Goal: Information Seeking & Learning: Check status

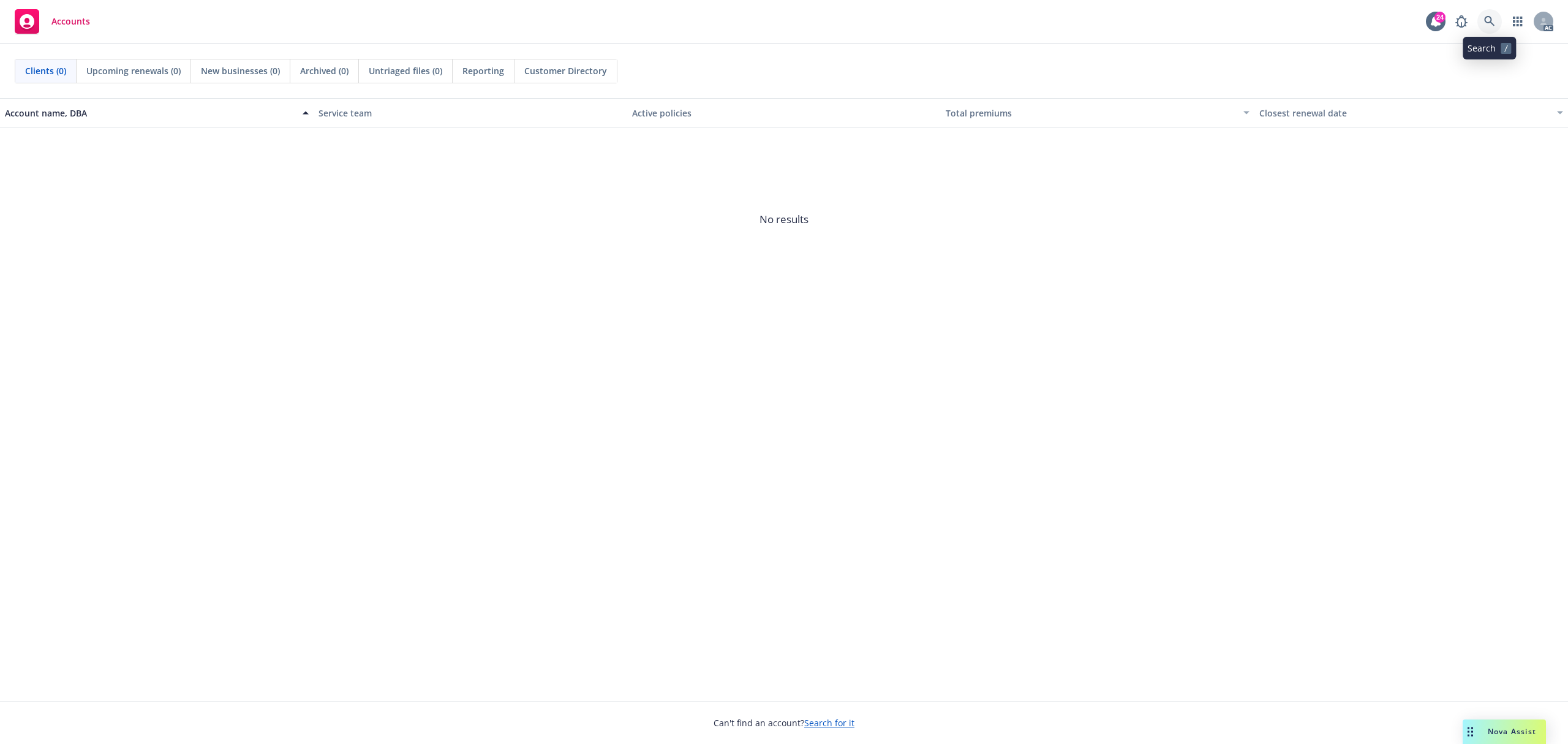
click at [1487, 28] on link at bounding box center [1489, 21] width 25 height 25
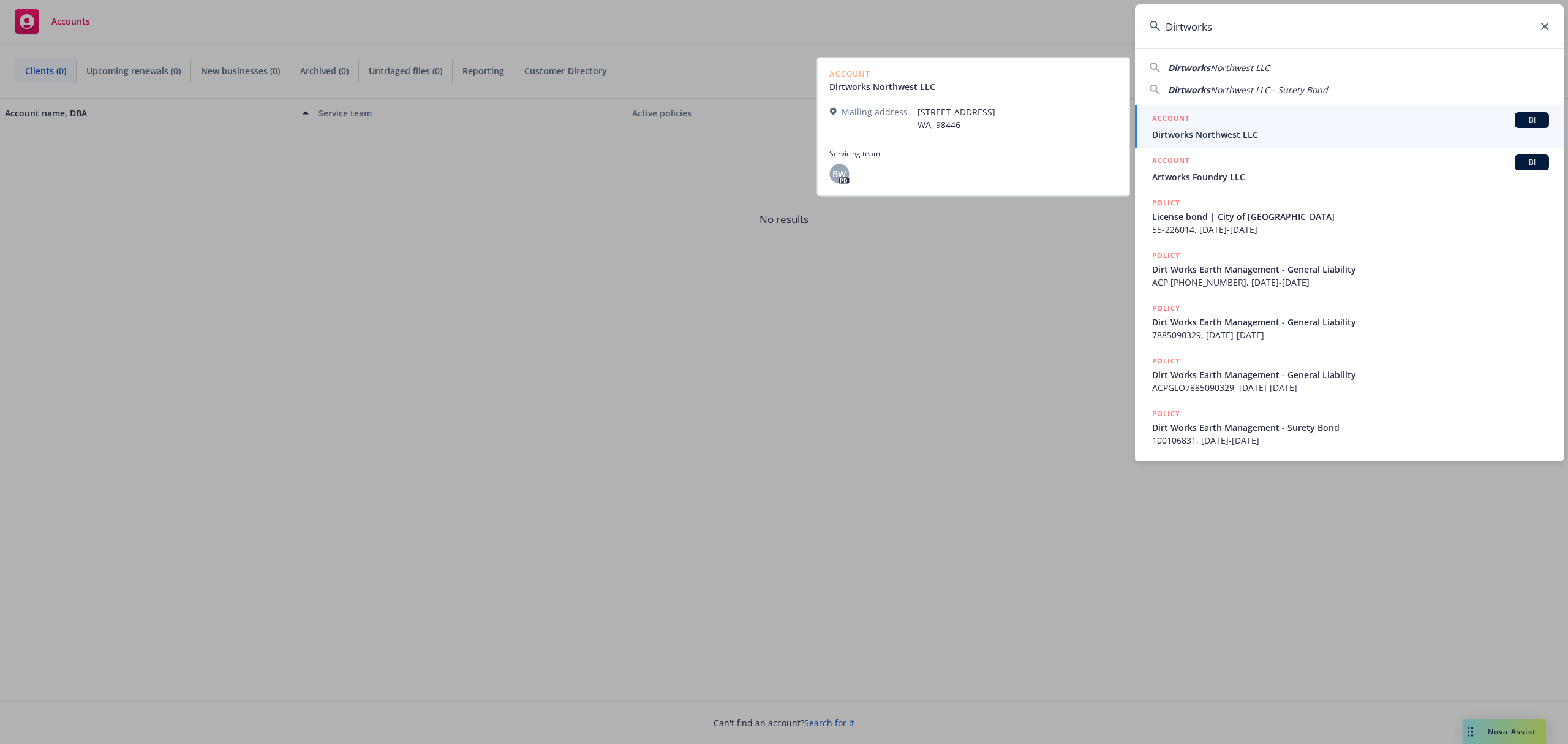
type input "Dirtworks"
click at [1321, 126] on div "ACCOUNT BI" at bounding box center [1351, 120] width 397 height 16
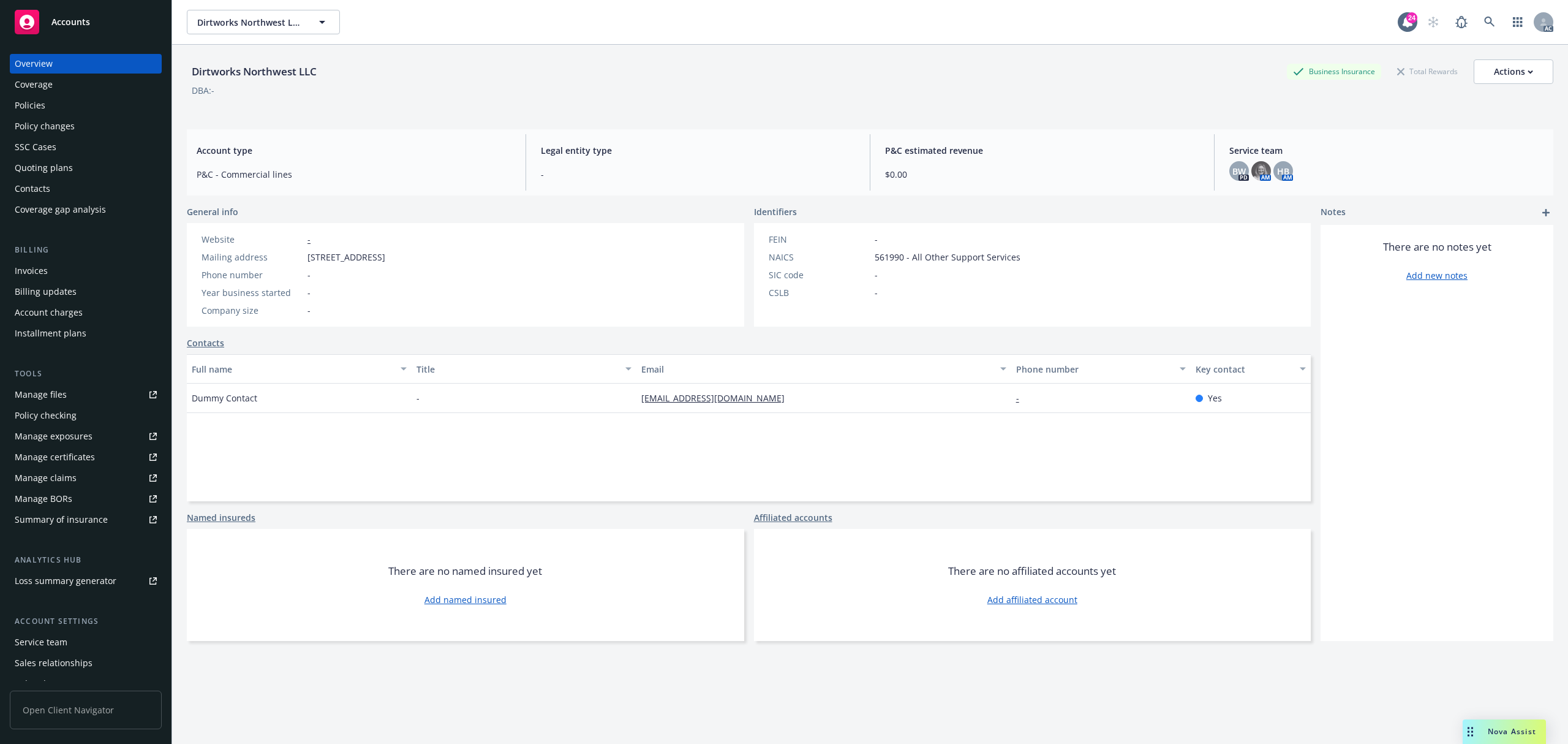
click at [49, 110] on div "Policies" at bounding box center [86, 105] width 142 height 20
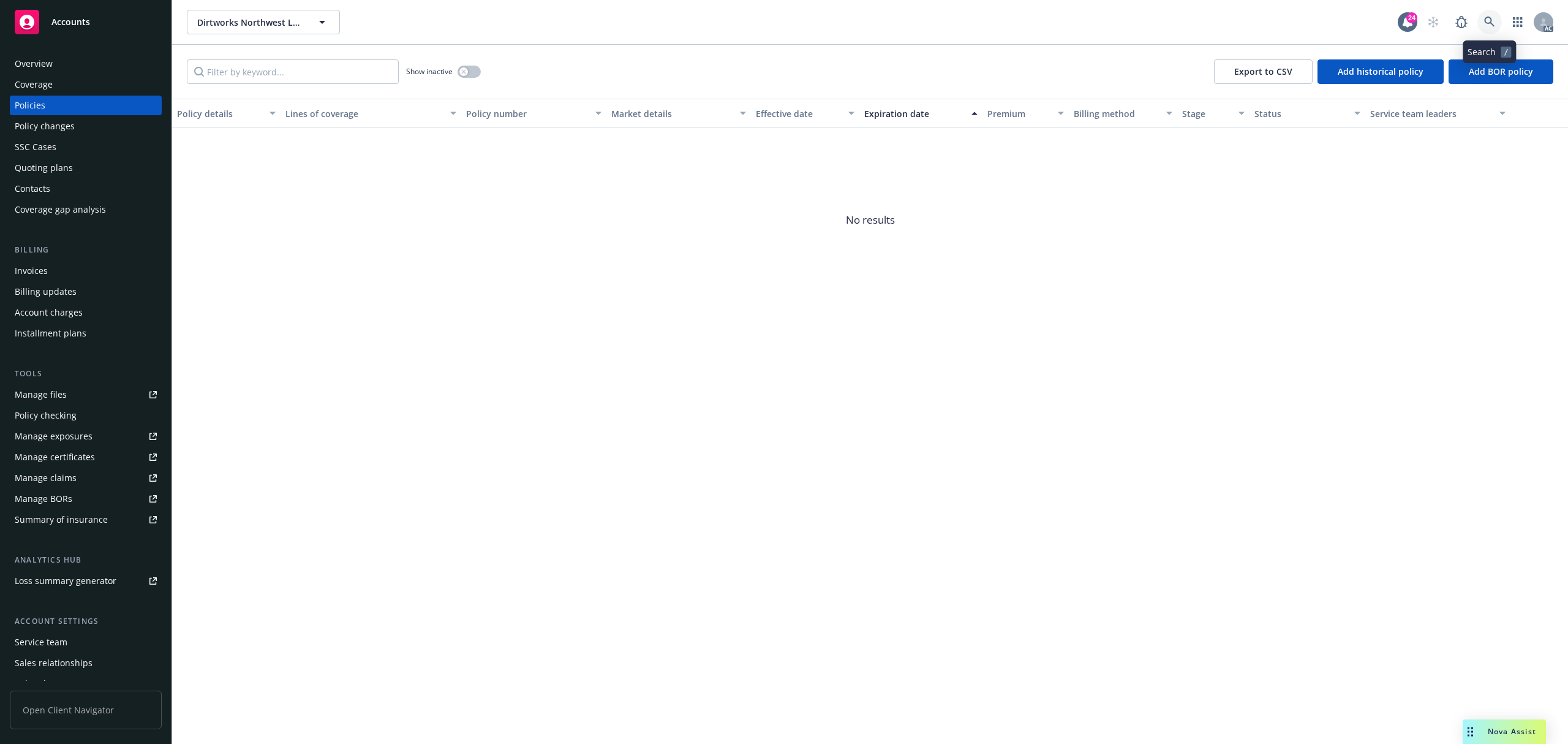
click at [1485, 23] on icon at bounding box center [1489, 22] width 11 height 11
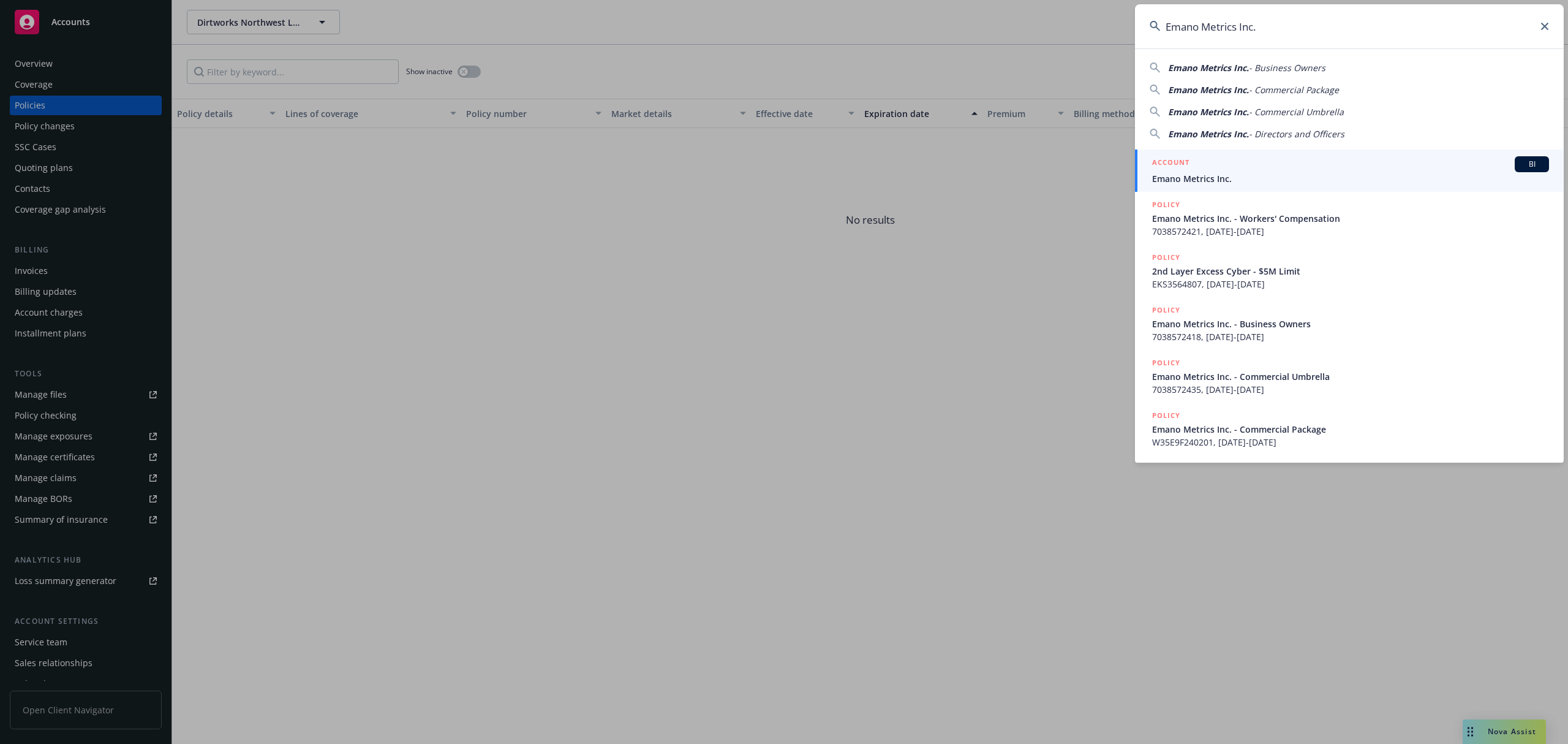
type input "Emano Metrics Inc."
click at [1336, 160] on div "ACCOUNT BI" at bounding box center [1351, 164] width 397 height 16
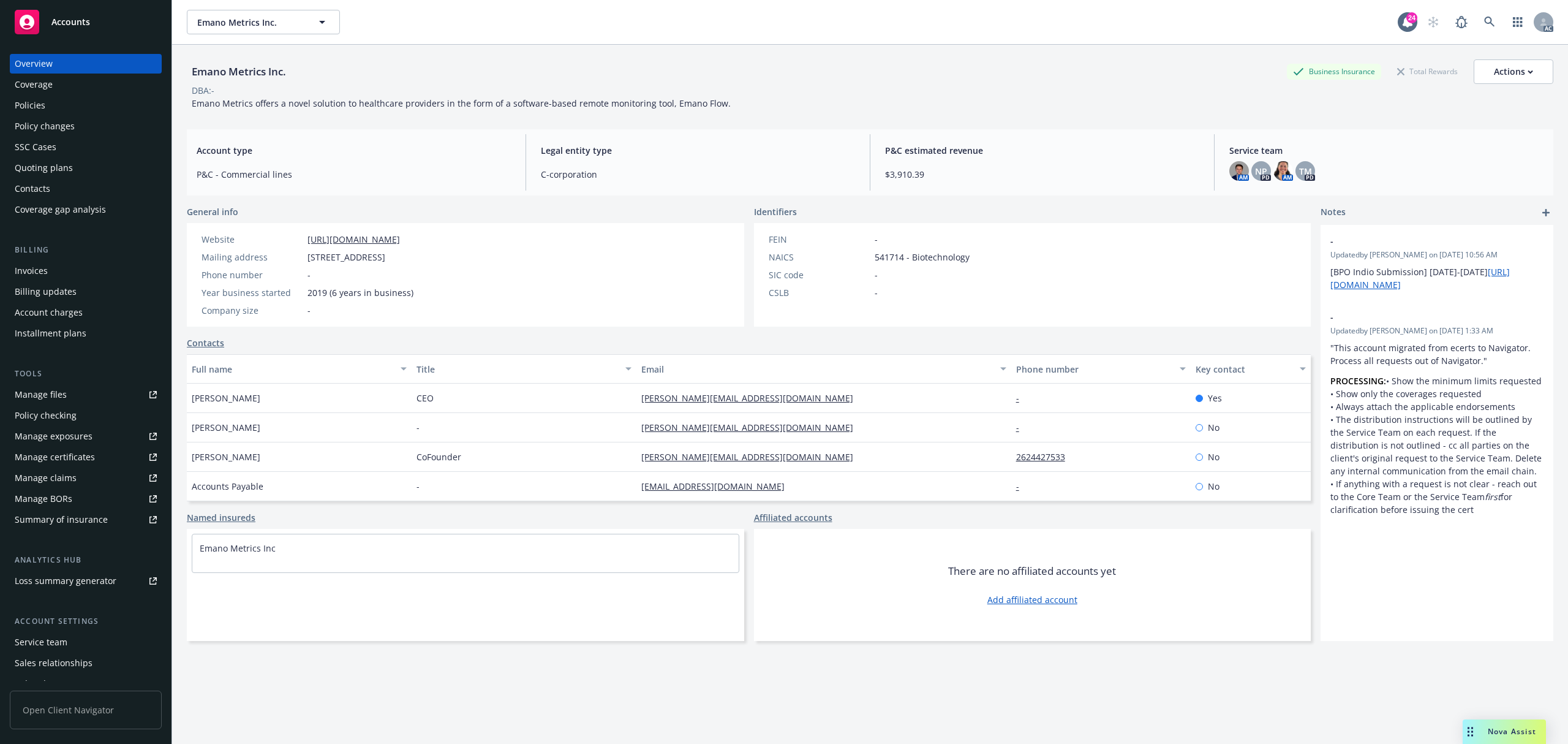
click at [54, 641] on div "Service team" at bounding box center [41, 641] width 53 height 20
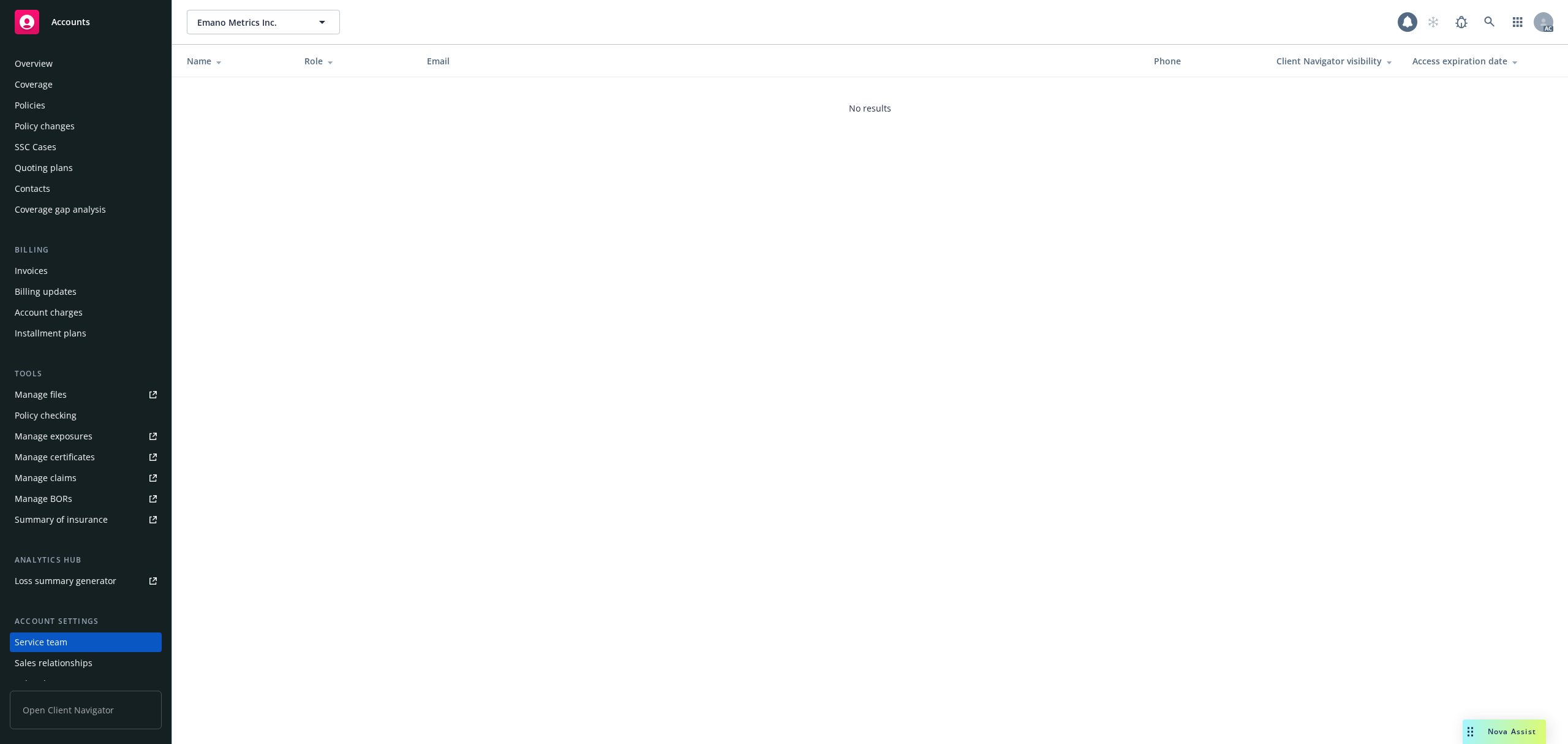
scroll to position [54, 0]
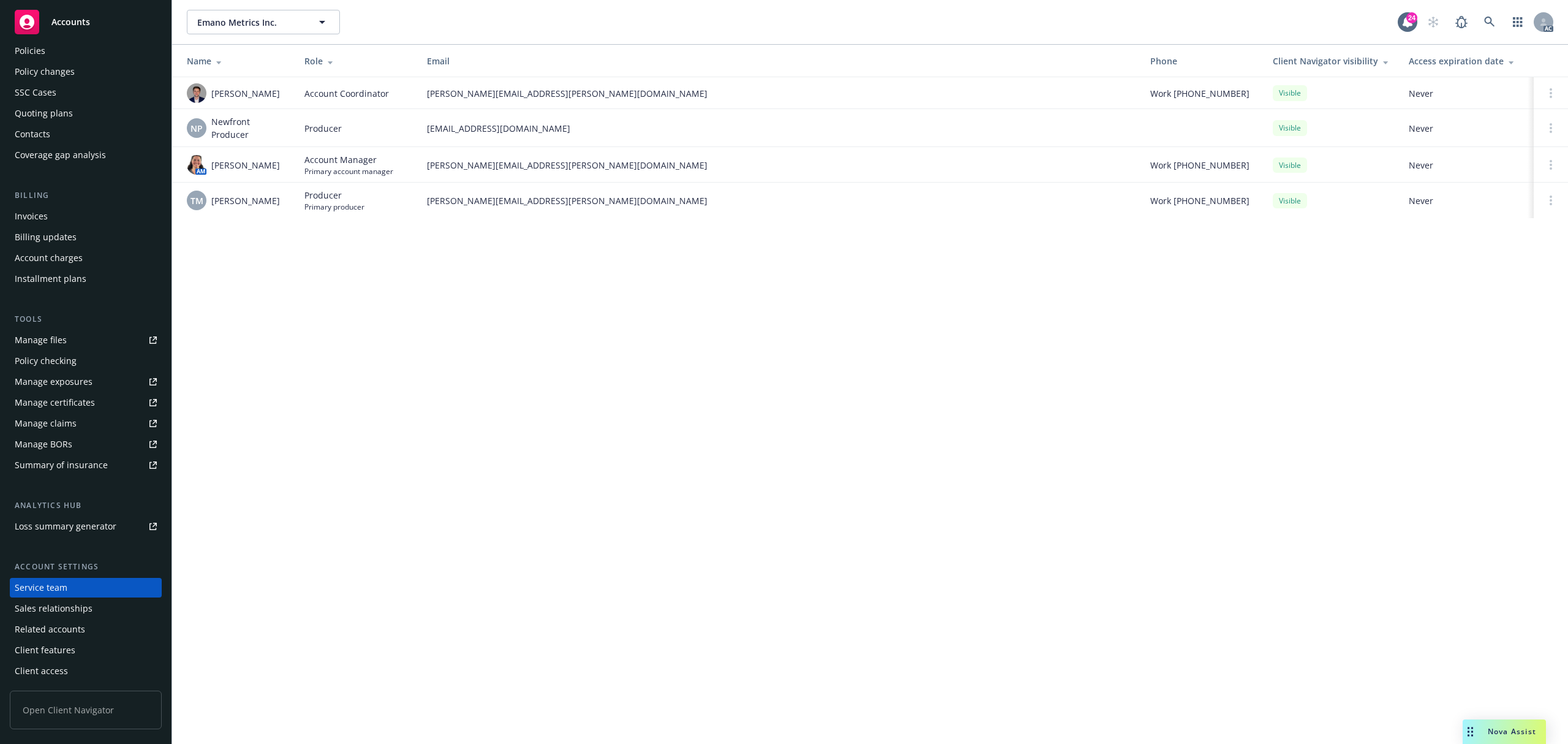
click at [58, 53] on div "Policies" at bounding box center [86, 50] width 142 height 20
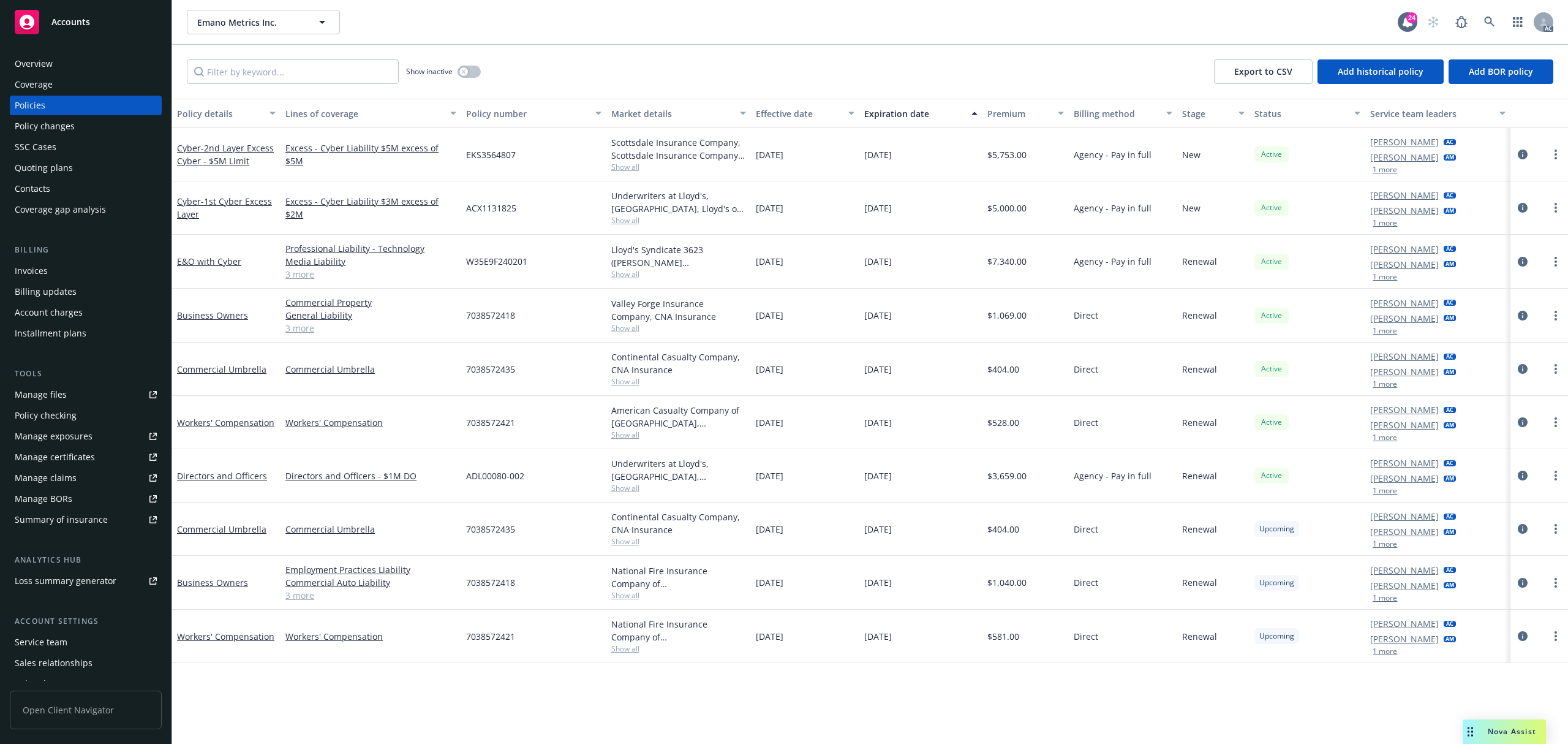
click at [1385, 172] on button "1 more" at bounding box center [1385, 170] width 25 height 8
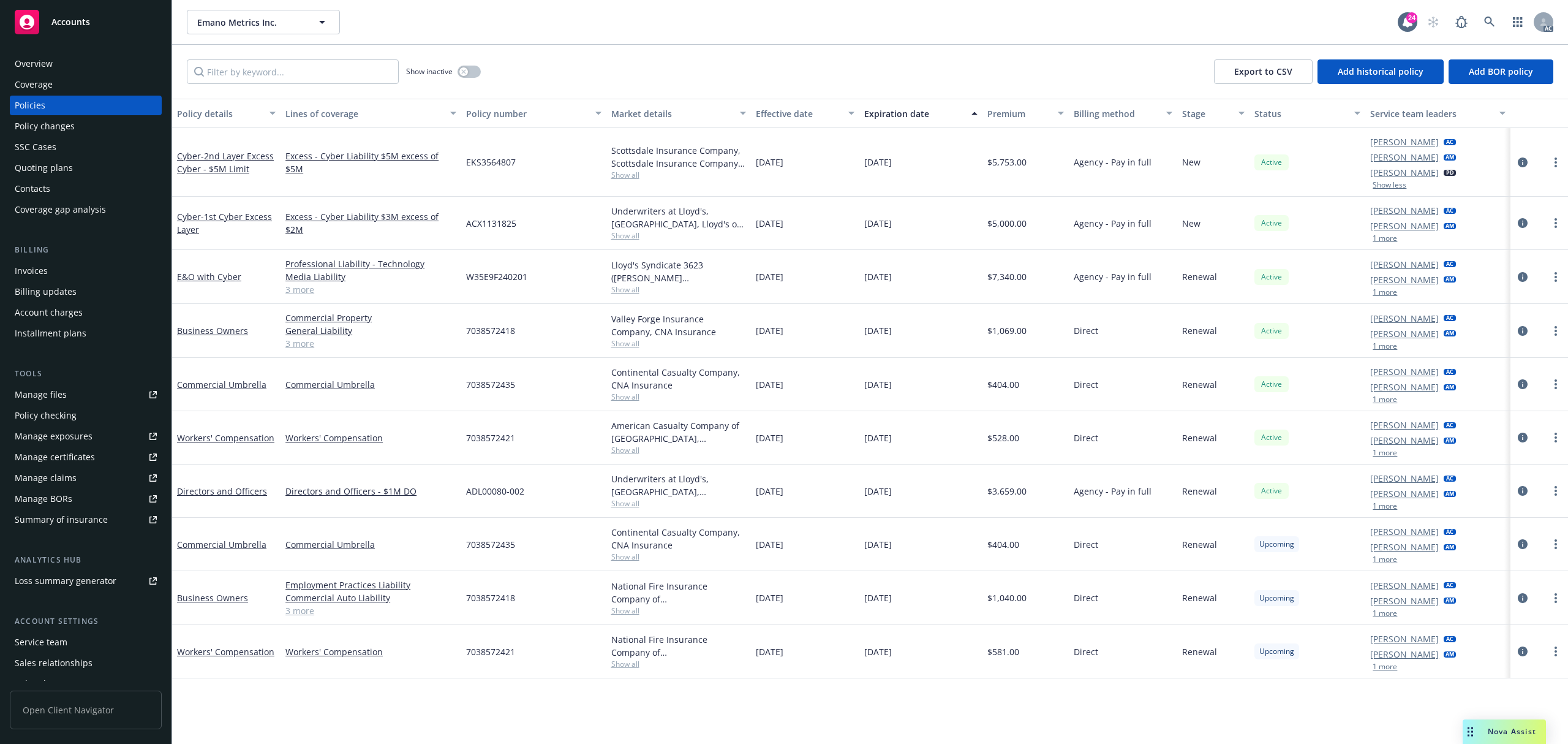
click at [1389, 237] on button "1 more" at bounding box center [1385, 238] width 25 height 8
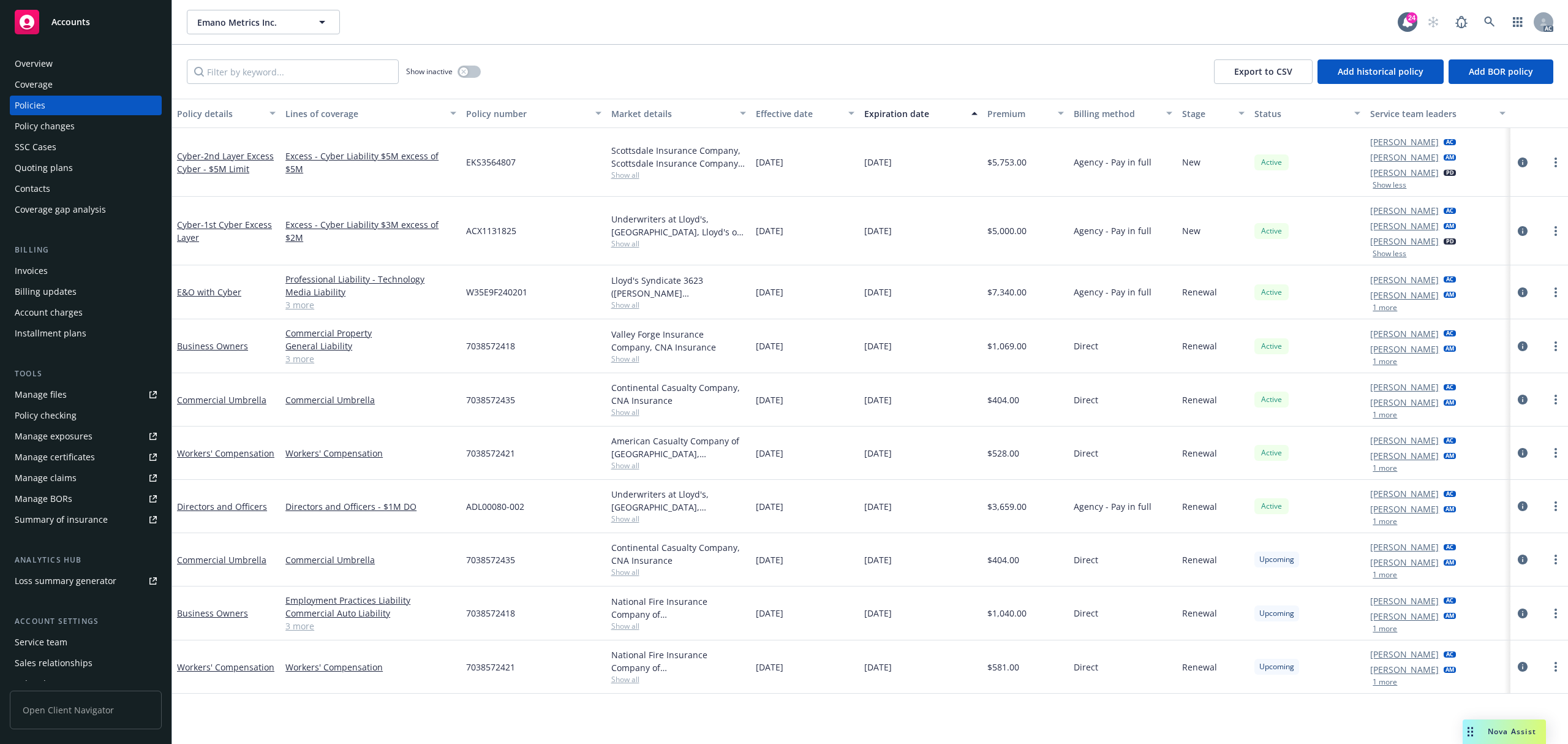
click at [1381, 310] on button "1 more" at bounding box center [1385, 307] width 25 height 8
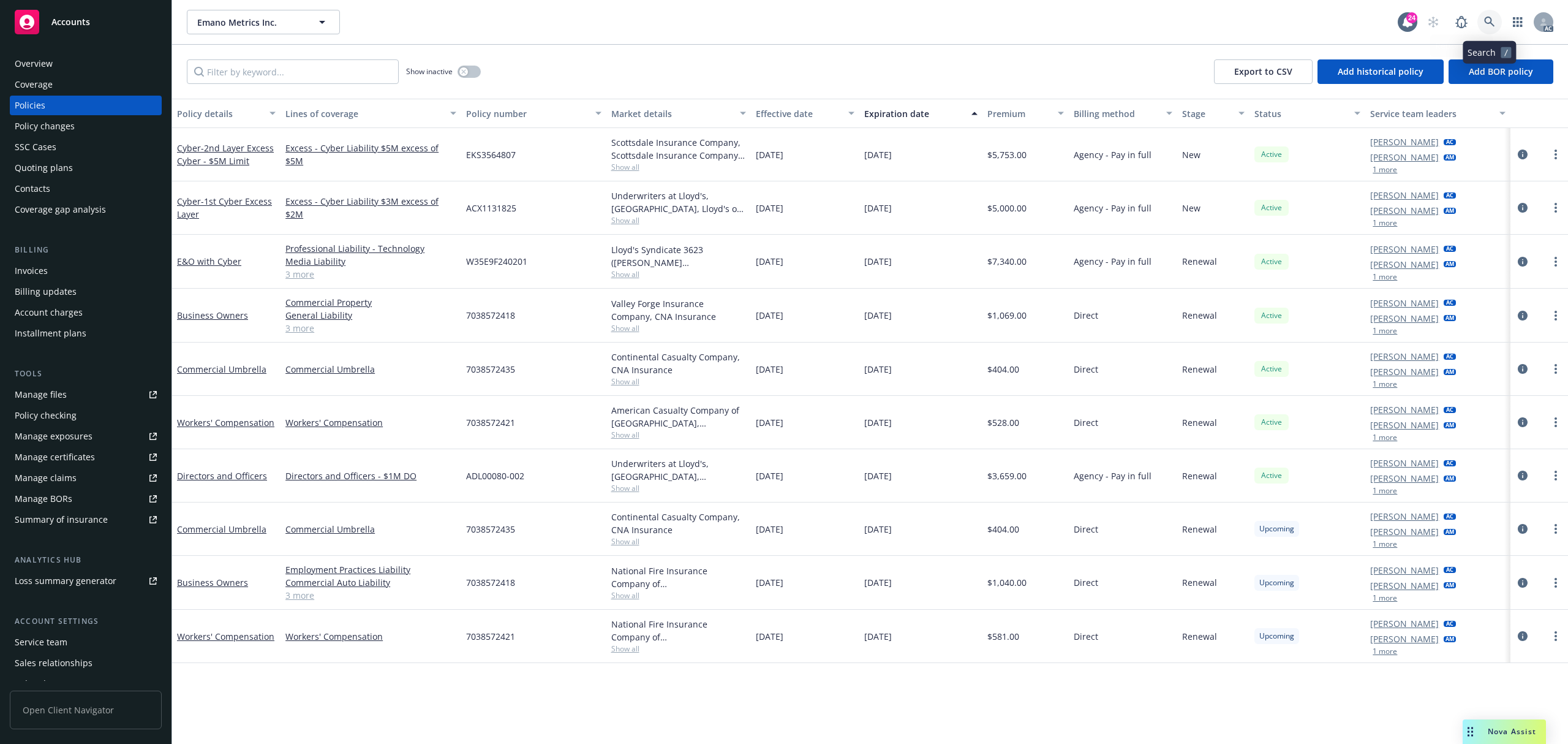
click at [1490, 22] on icon at bounding box center [1489, 22] width 10 height 10
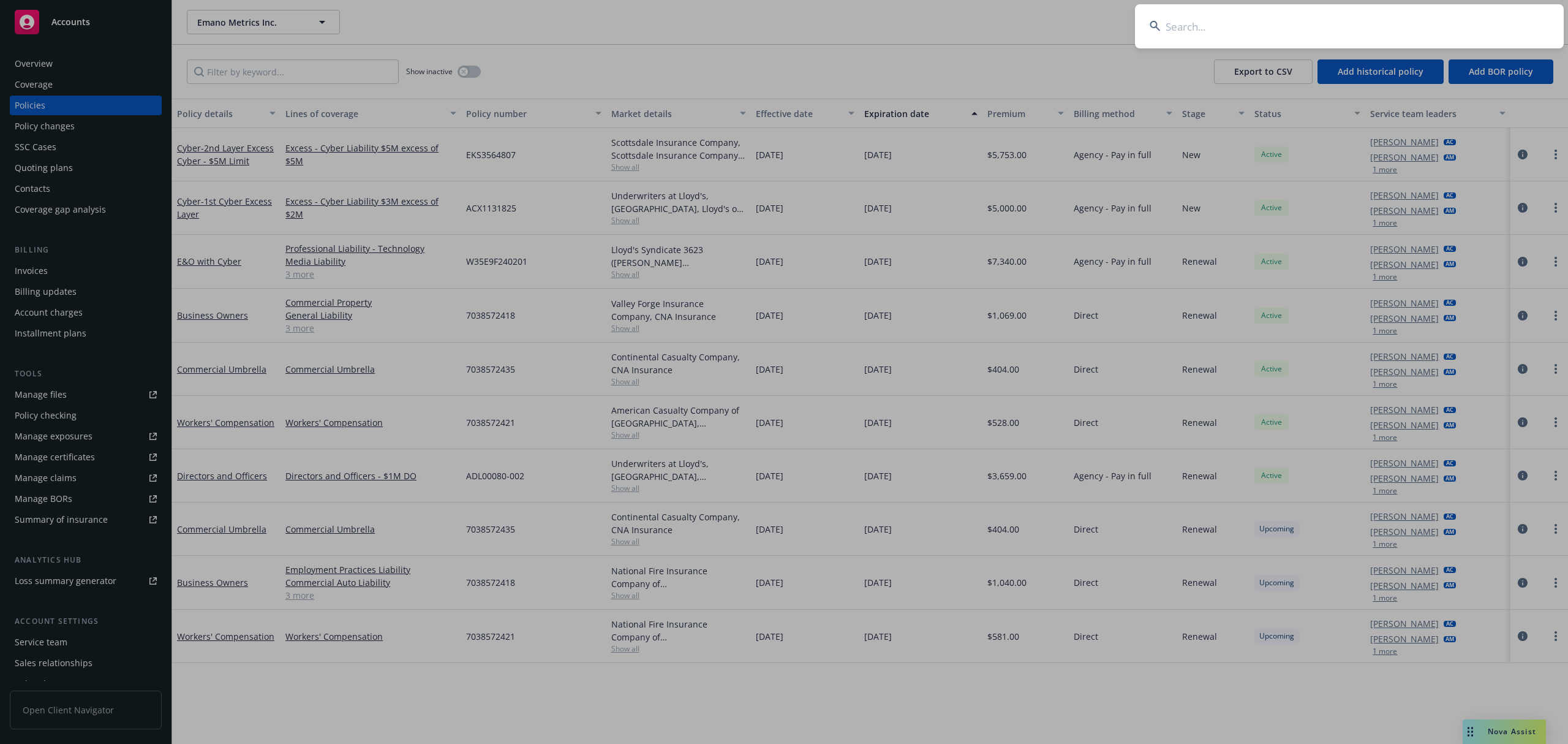
paste input "Neutron Holdings, Inc."
type input "Neutron Holdings, Inc."
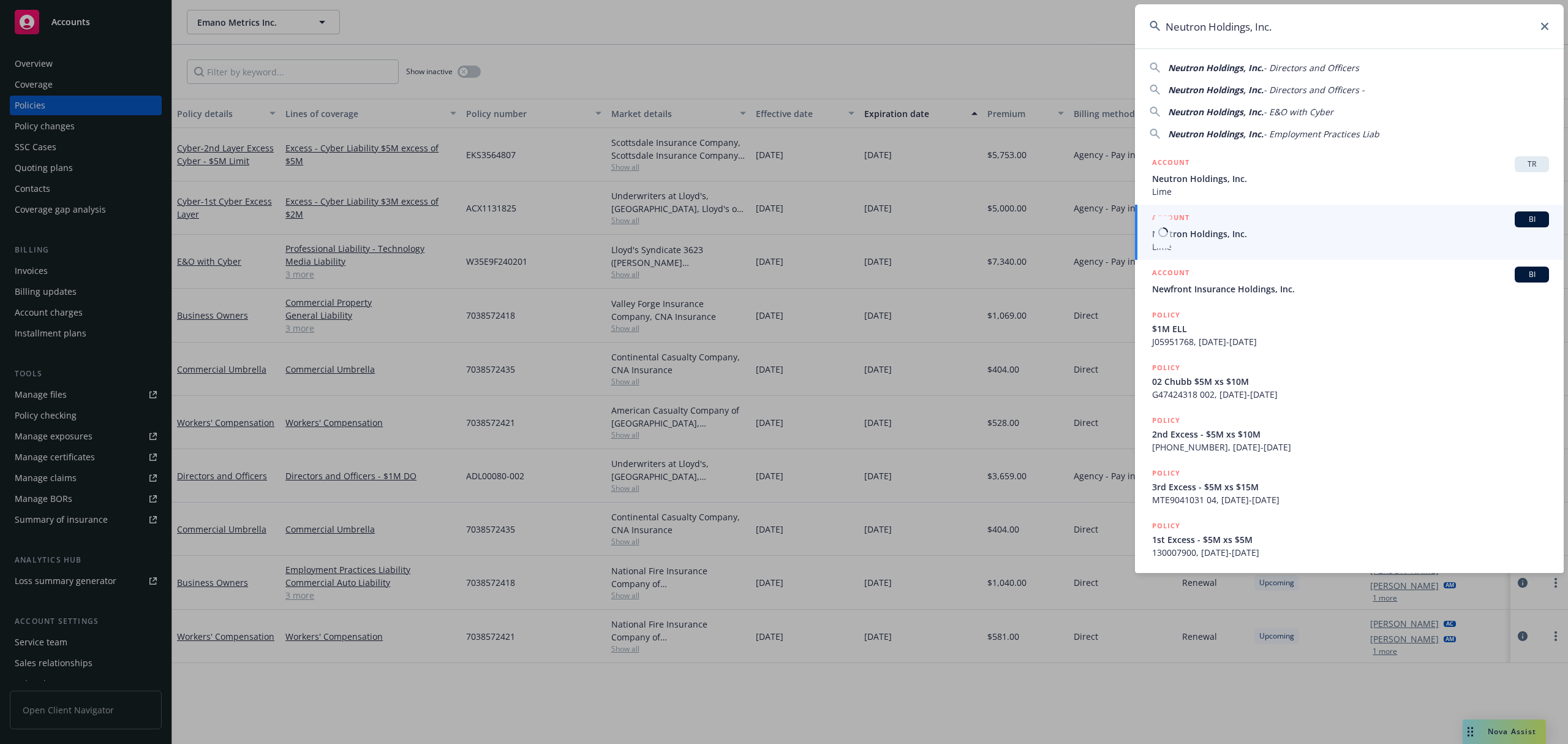
click at [1286, 236] on span "Neutron Holdings, Inc." at bounding box center [1351, 233] width 397 height 13
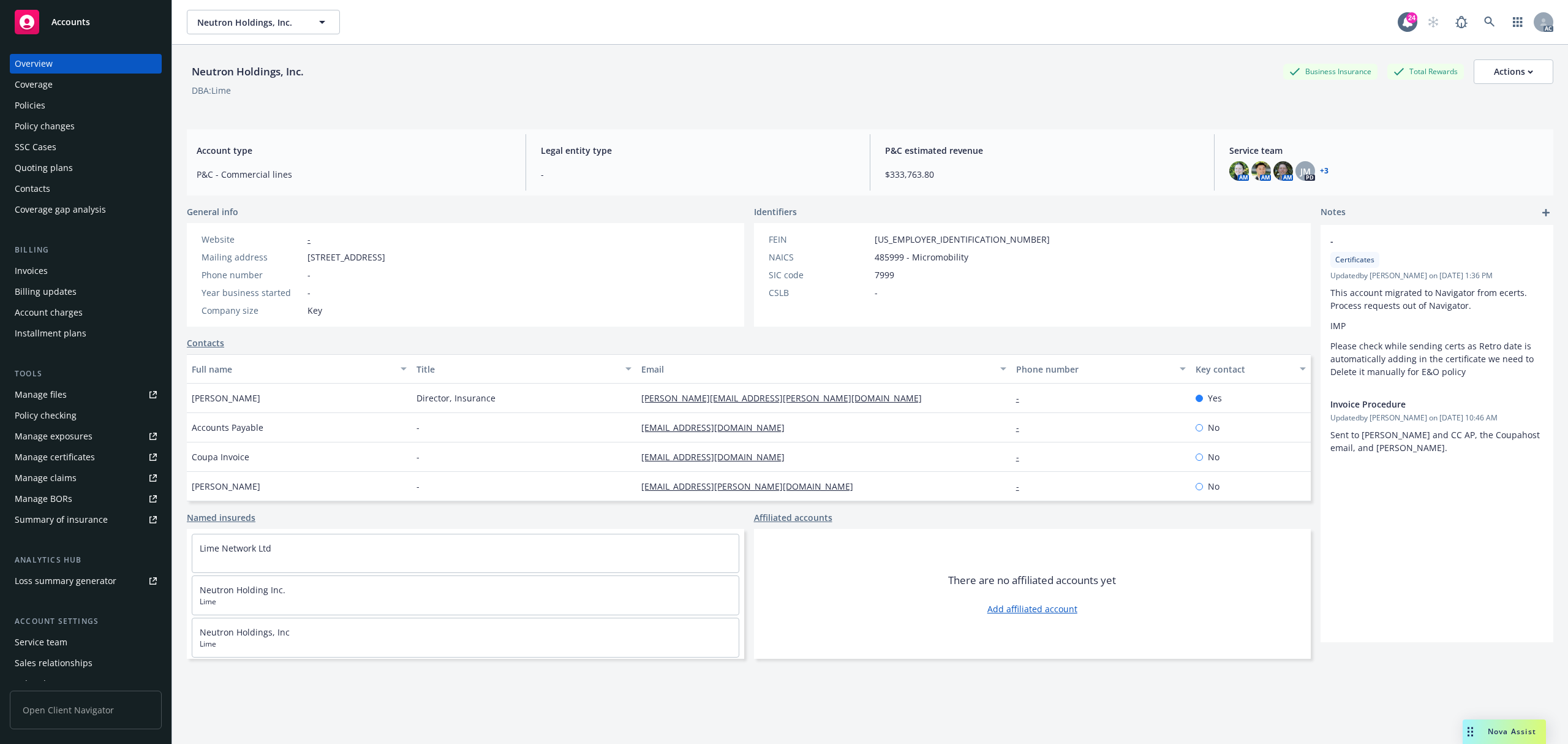
click at [45, 268] on div "Invoices" at bounding box center [31, 271] width 33 height 20
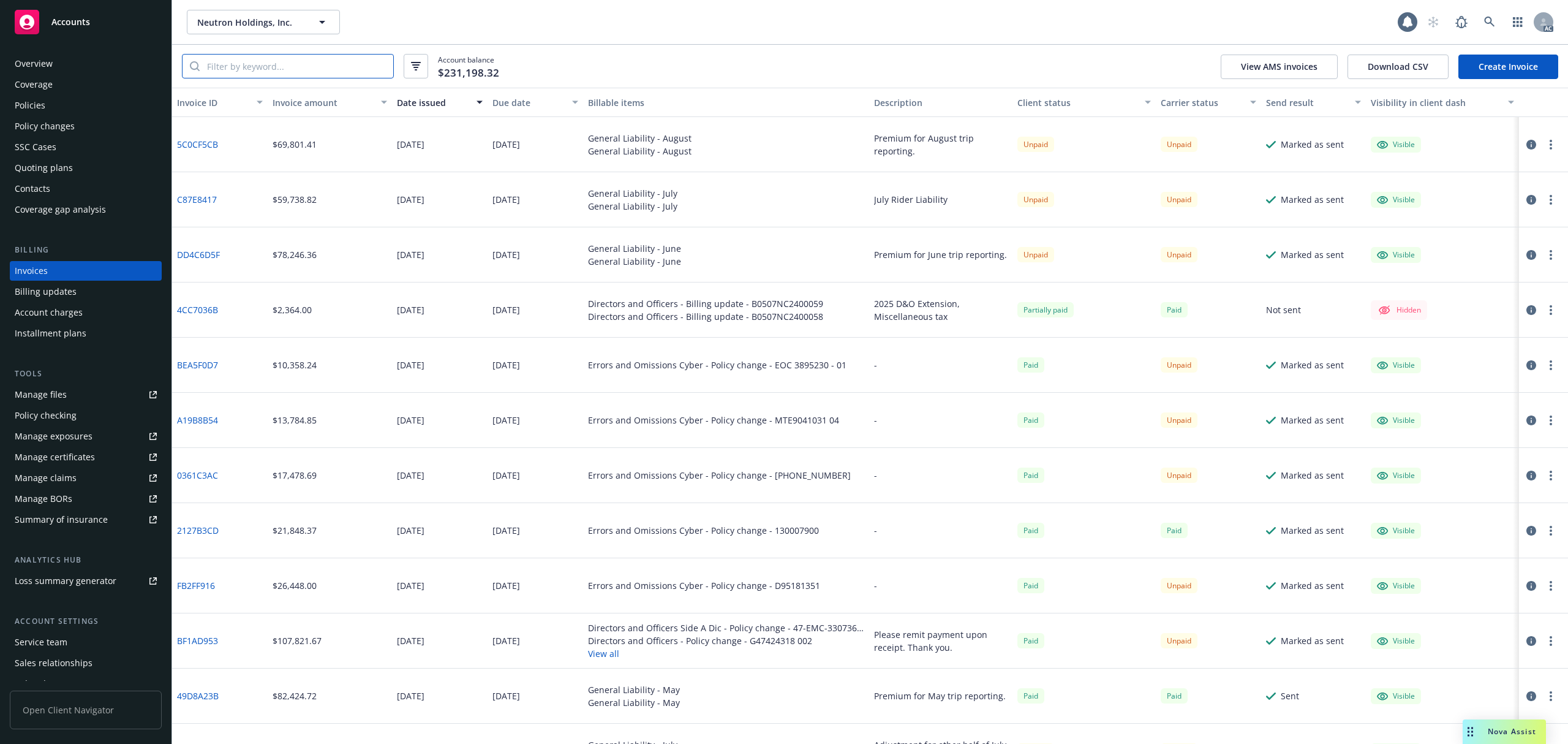
click at [310, 67] on input "search" at bounding box center [296, 65] width 193 height 23
paste input "C296750C"
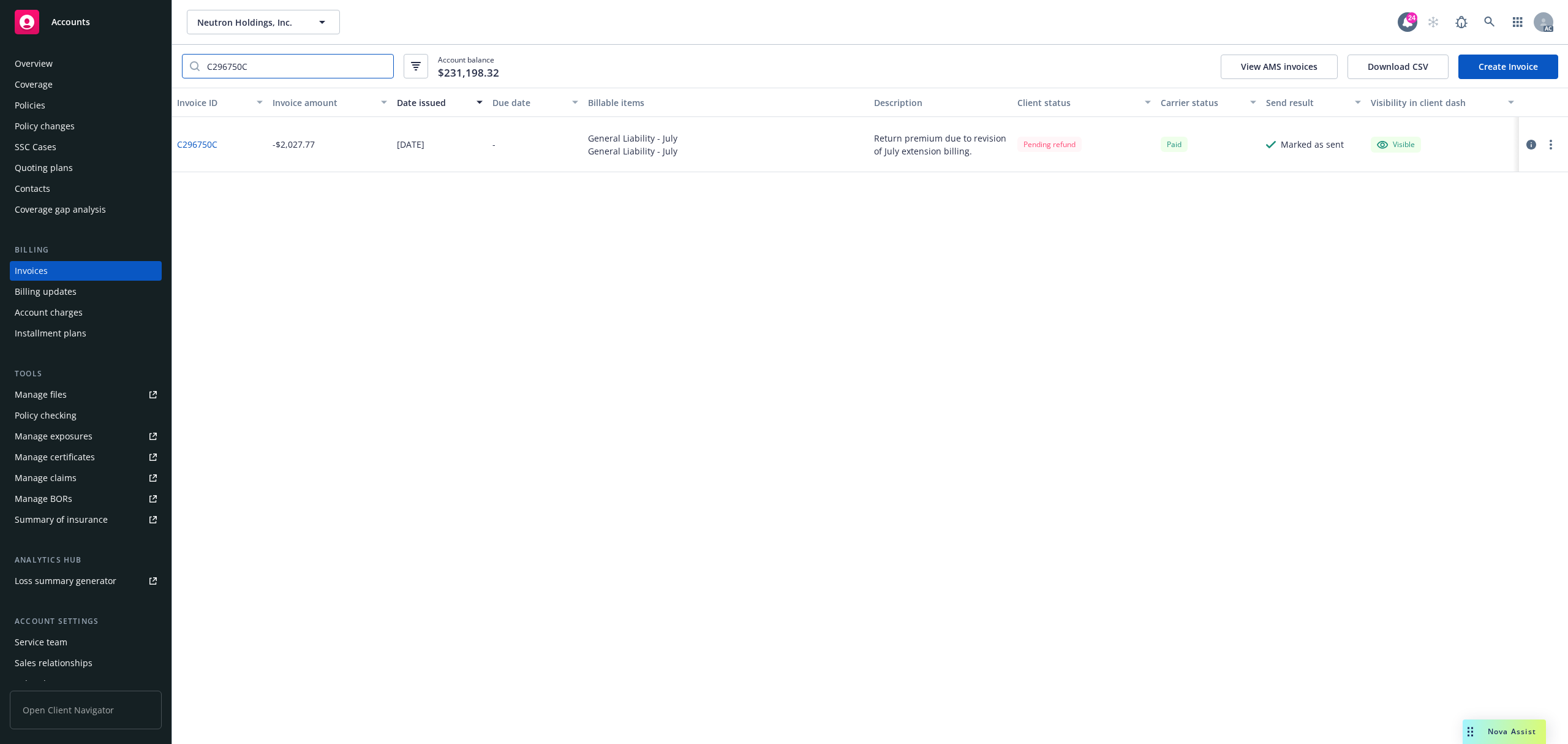
type input "C296750C"
click at [43, 111] on div "Policies" at bounding box center [30, 105] width 31 height 20
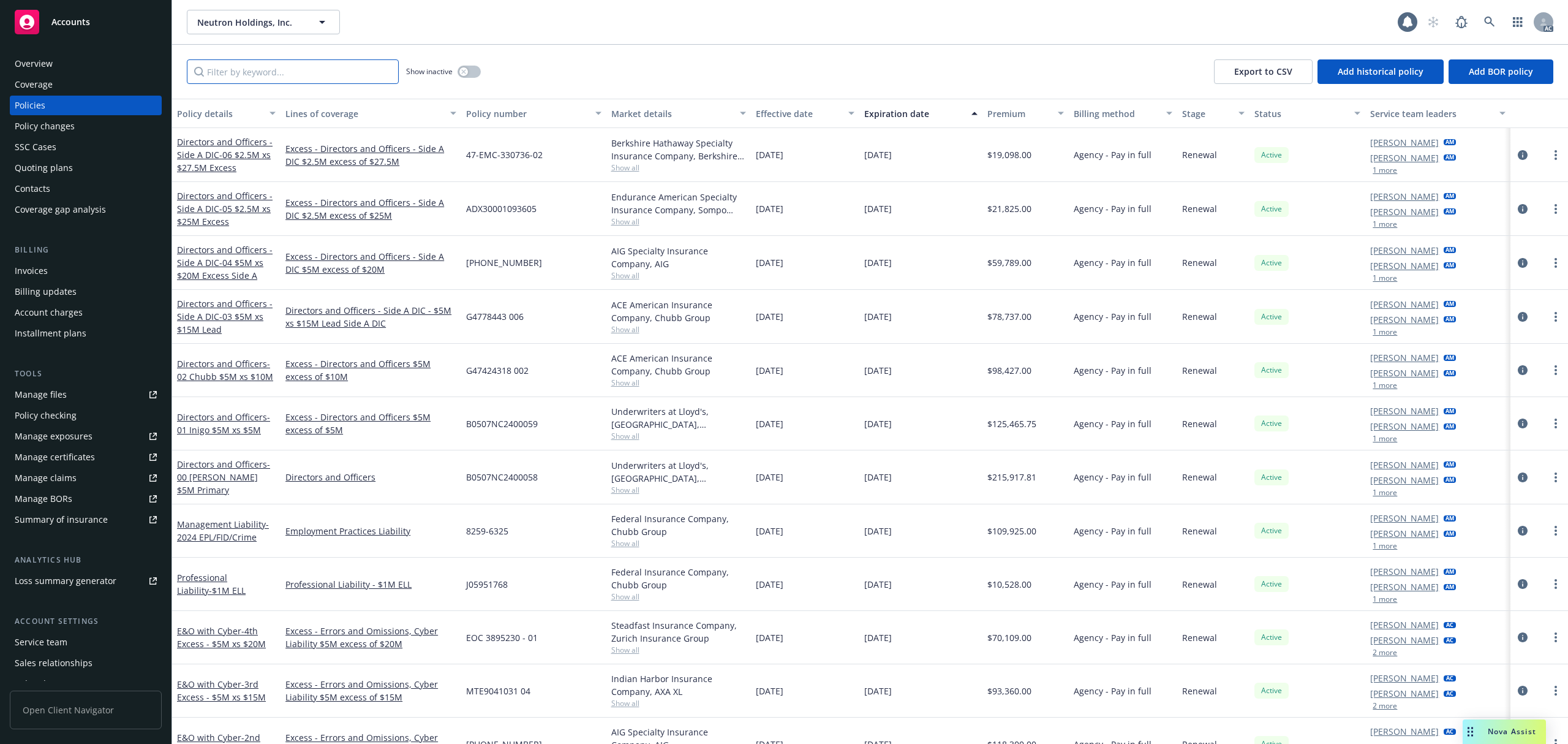
click at [232, 74] on input "Filter by keyword..." at bounding box center [293, 71] width 212 height 25
paste input "TZE-661-067212-053"
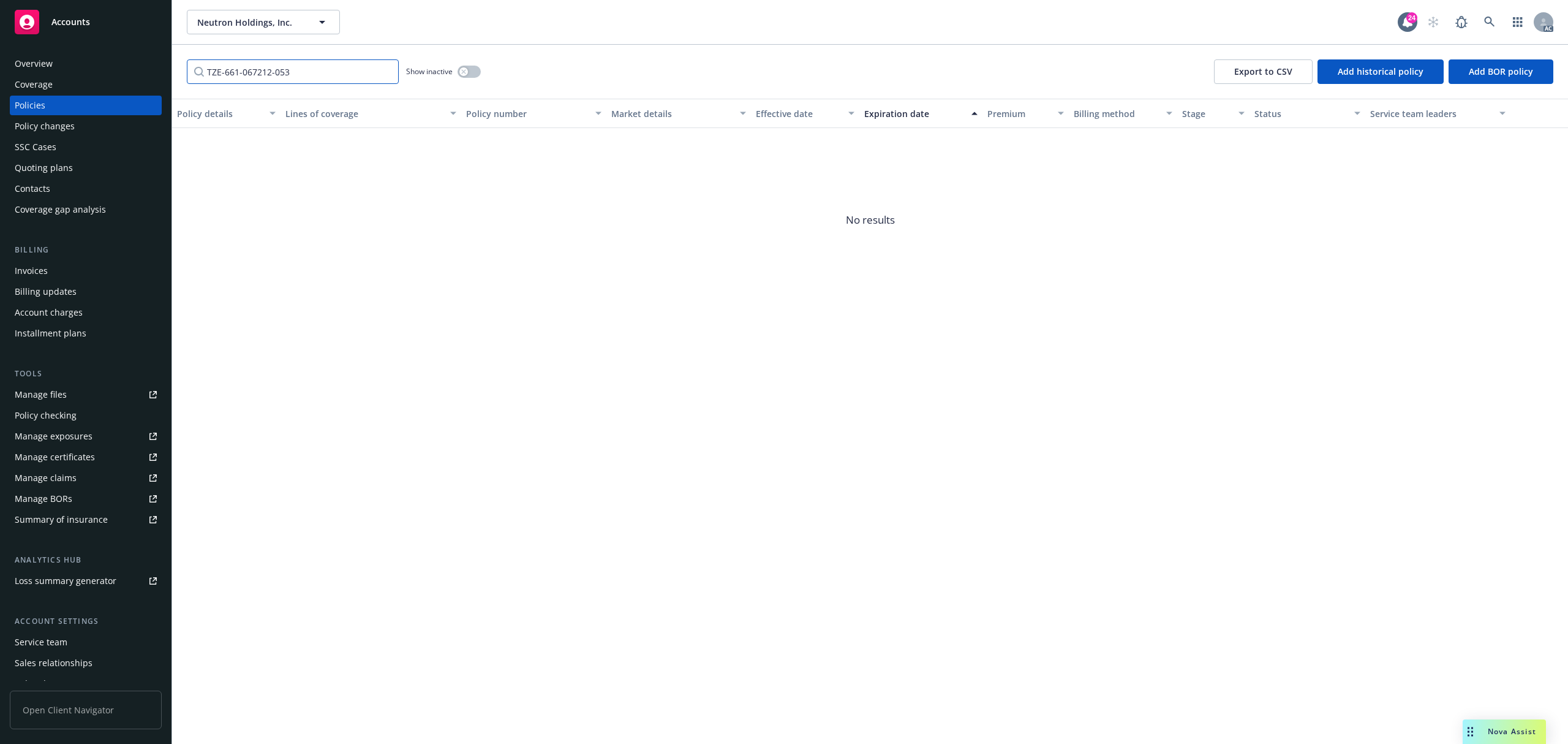
type input "TZE-661-067212-053"
click at [468, 70] on div "button" at bounding box center [464, 71] width 8 height 8
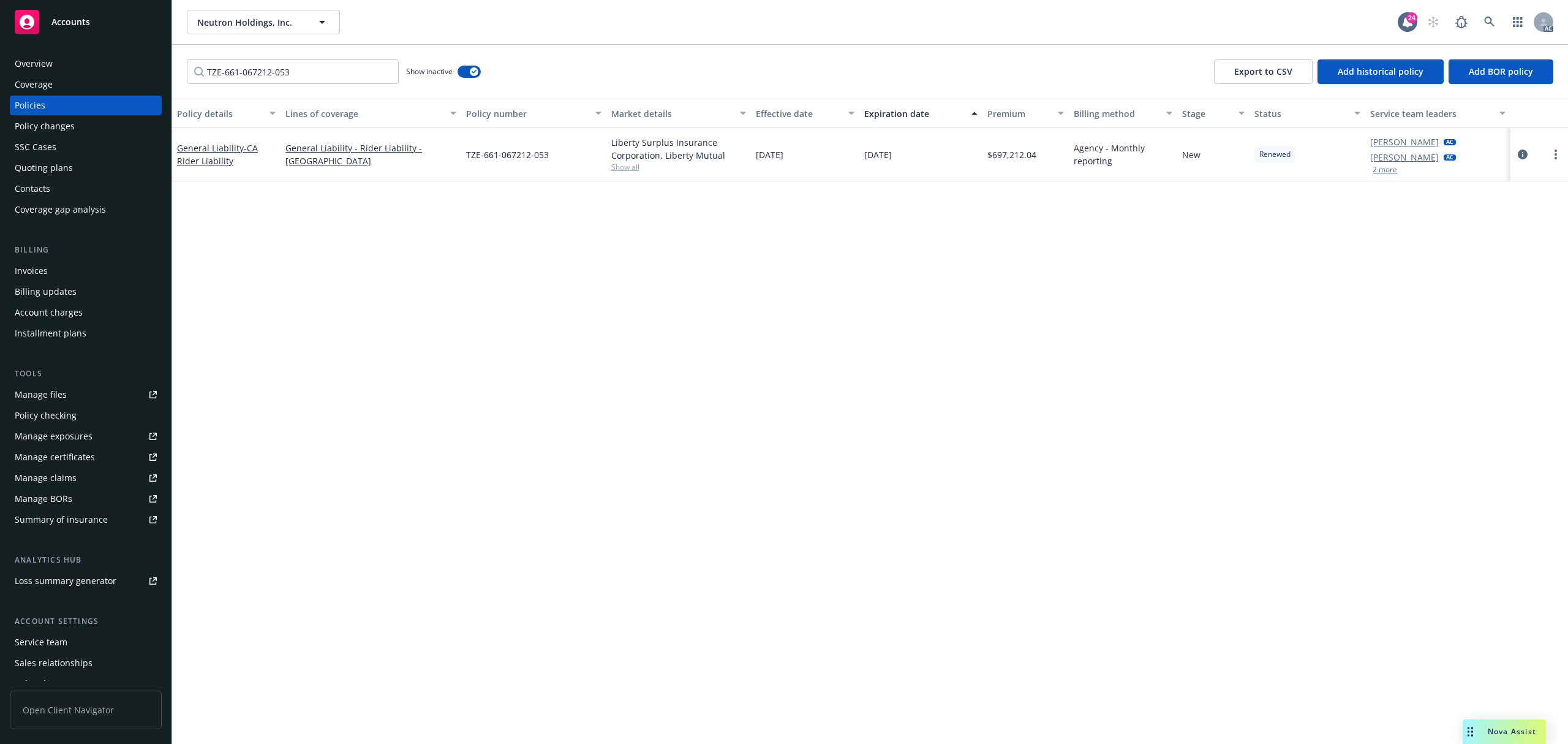
click at [1395, 166] on button "2 more" at bounding box center [1385, 170] width 25 height 8
click at [1388, 173] on button "2 more" at bounding box center [1385, 170] width 25 height 8
click at [1518, 154] on icon "circleInformation" at bounding box center [1523, 154] width 10 height 10
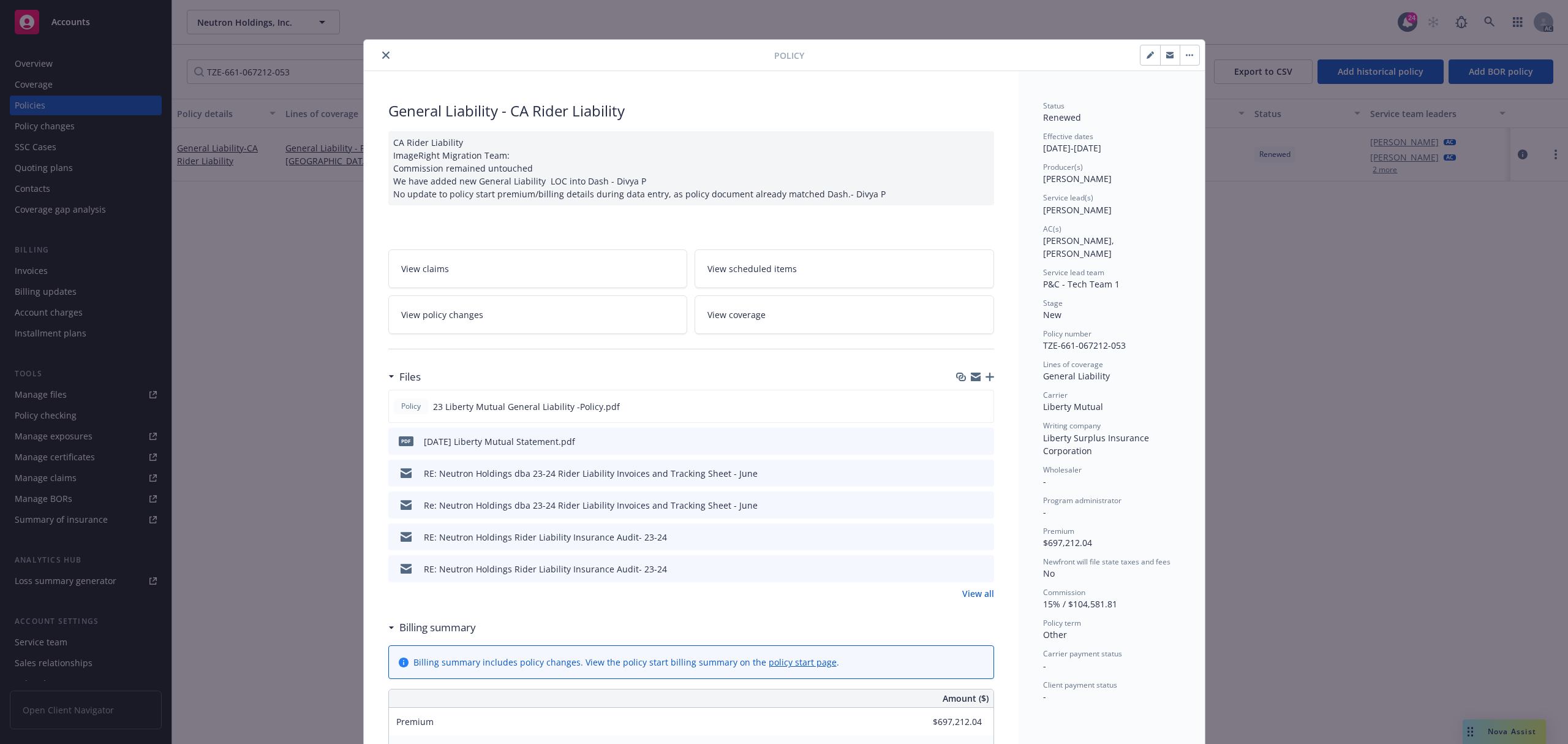
click at [382, 60] on button "close" at bounding box center [385, 54] width 14 height 14
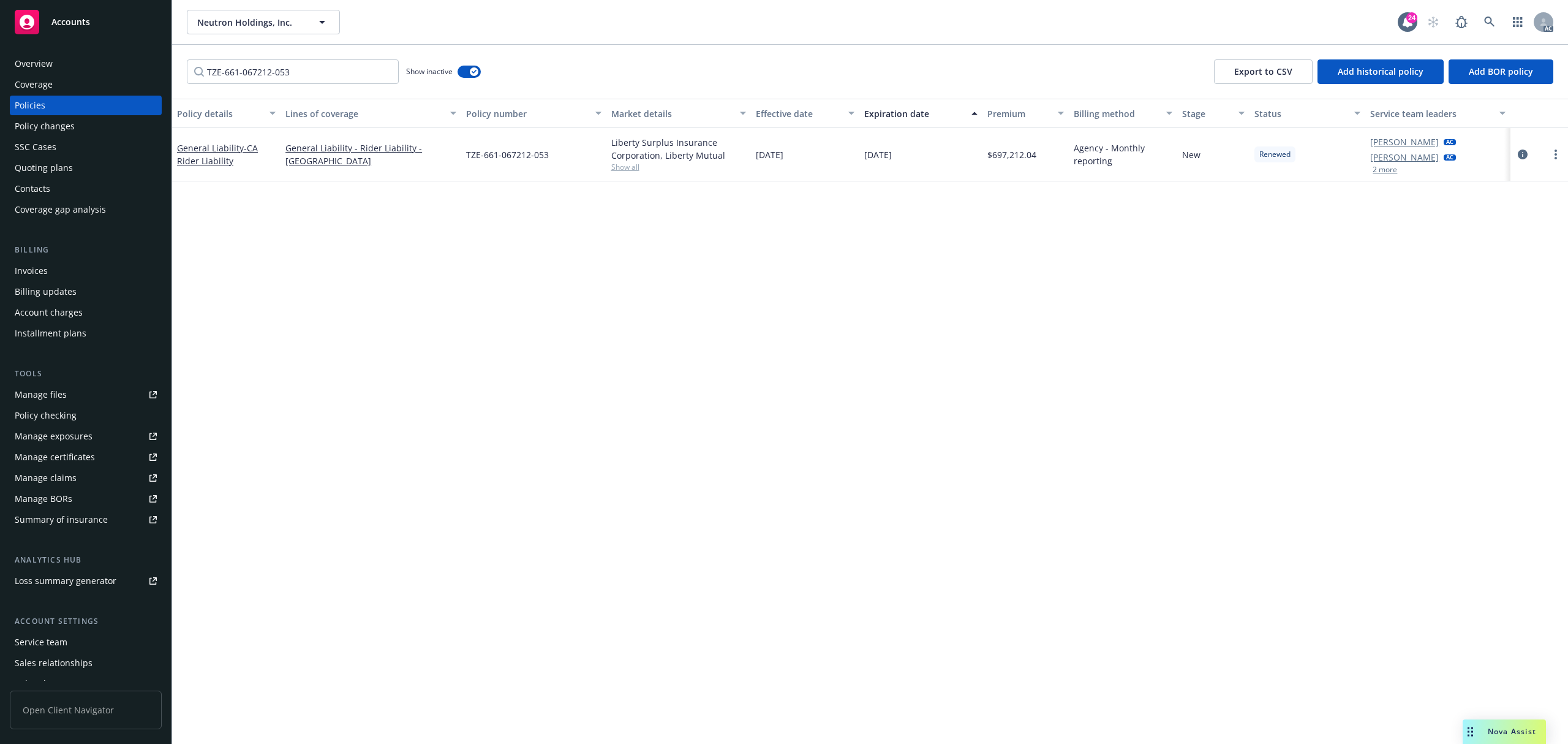
click at [59, 268] on div "Invoices" at bounding box center [86, 271] width 142 height 20
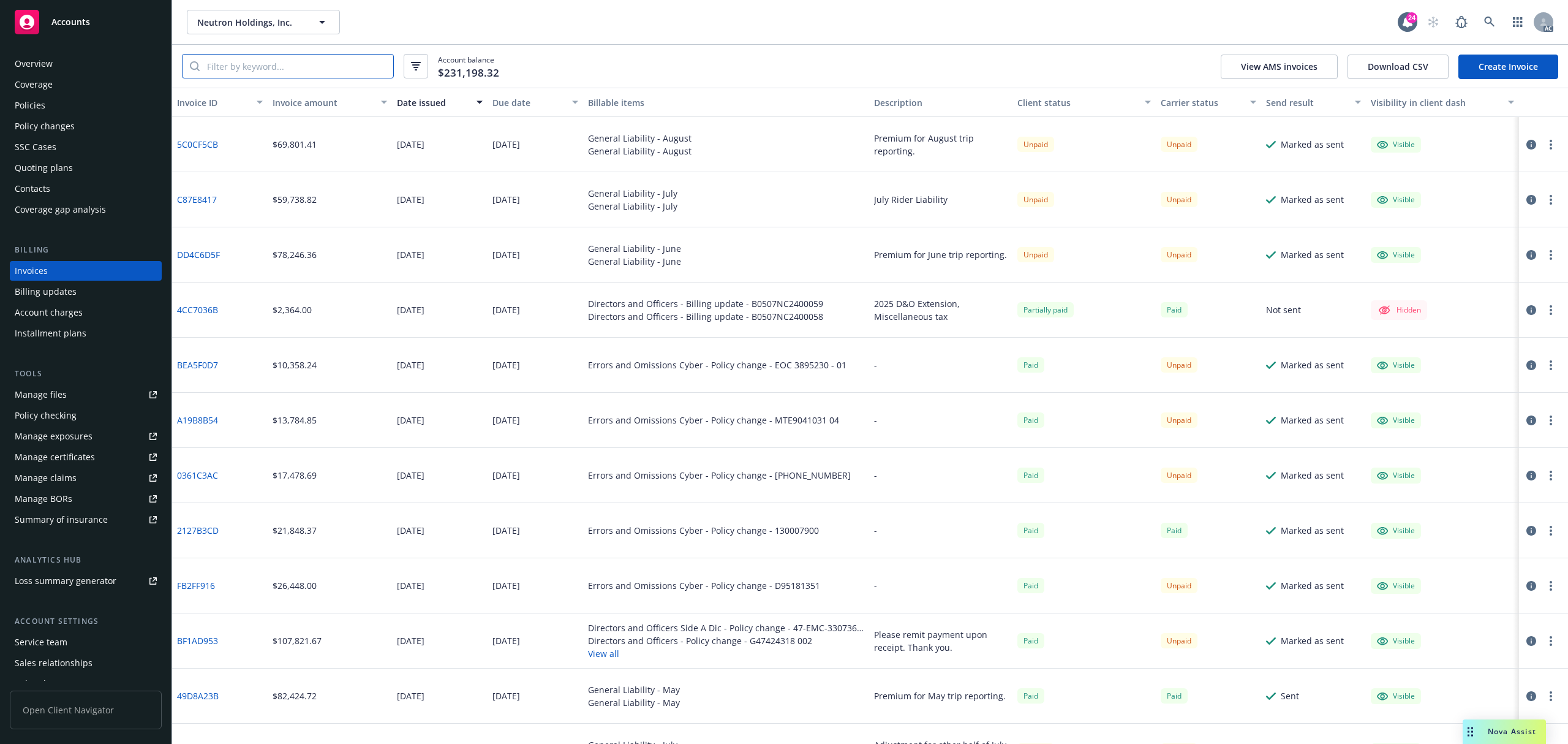
click at [361, 71] on input "search" at bounding box center [296, 65] width 193 height 23
paste input "C296750C"
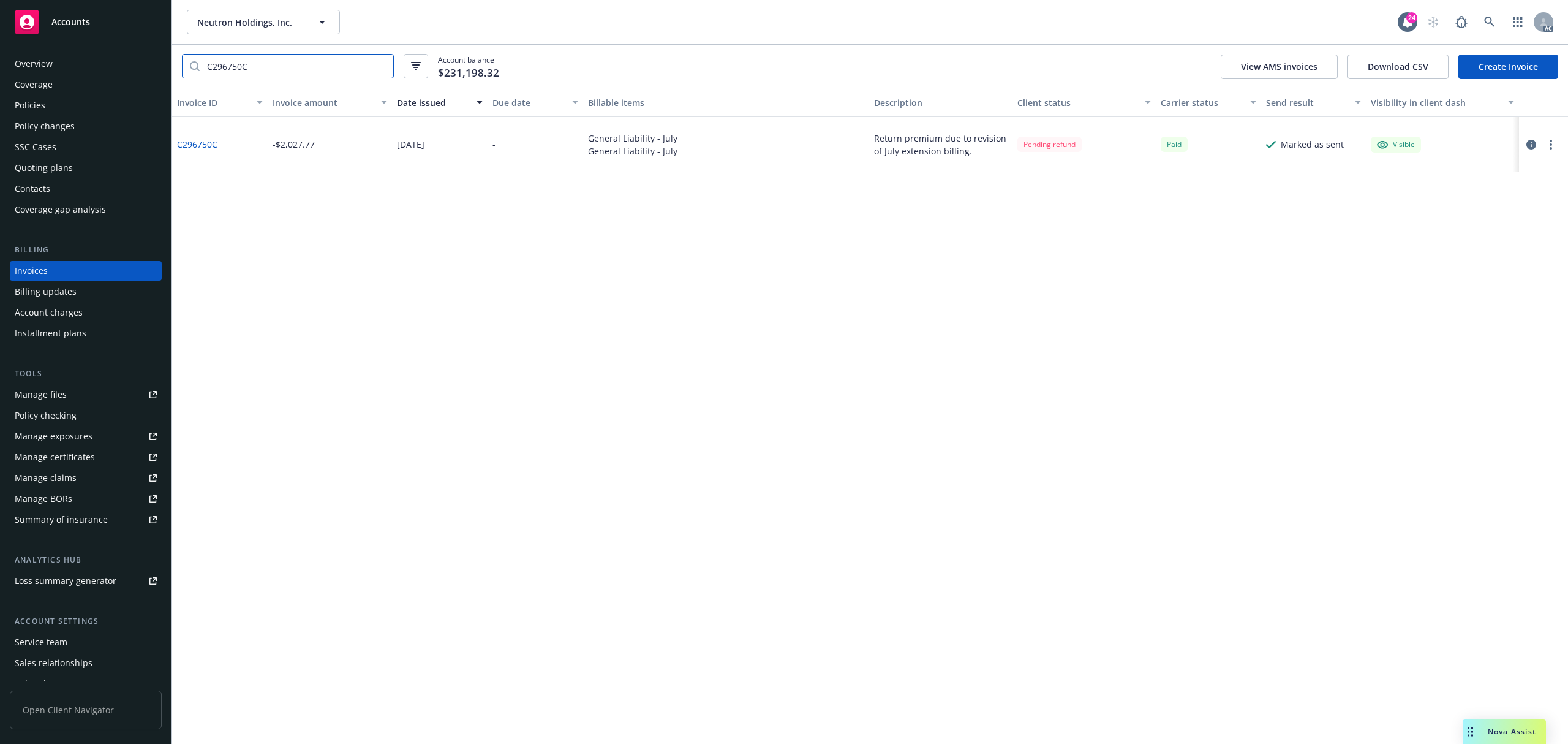
type input "C296750C"
click at [1488, 25] on icon at bounding box center [1489, 22] width 11 height 11
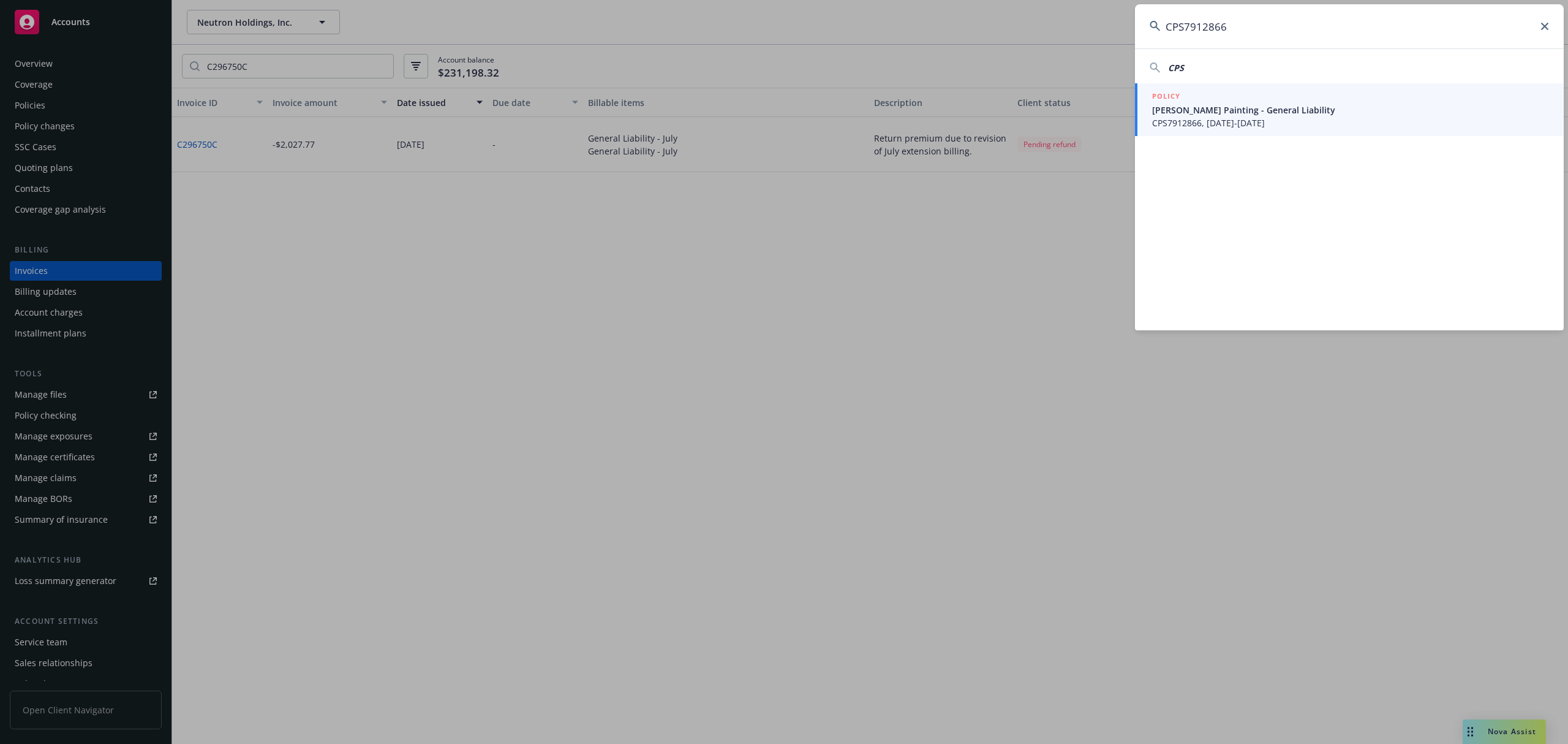
type input "CPS7912866"
click at [1323, 116] on span "CPS7912866, [DATE]-[DATE]" at bounding box center [1351, 122] width 397 height 13
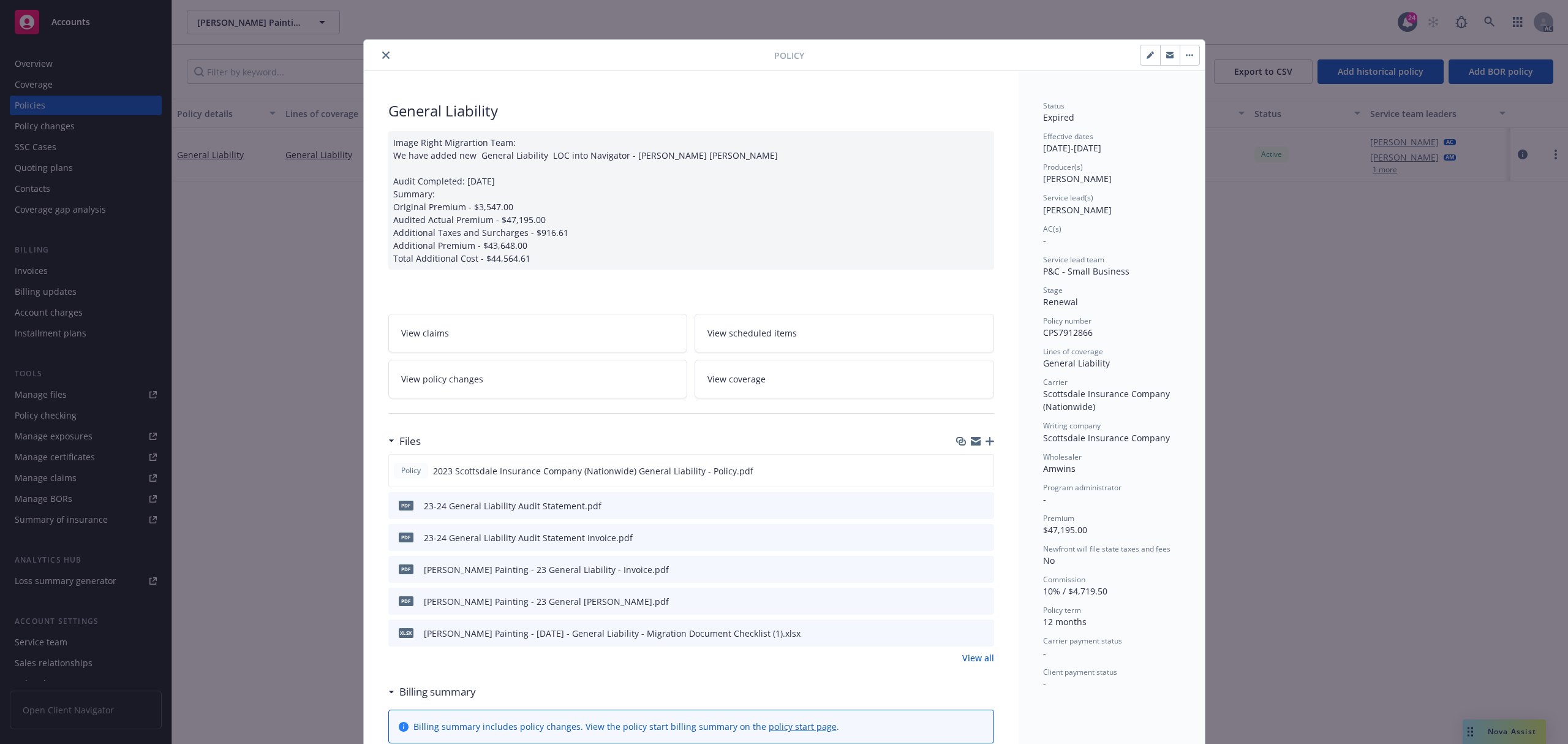
click at [378, 54] on button "close" at bounding box center [385, 54] width 14 height 14
